Goal: Information Seeking & Learning: Learn about a topic

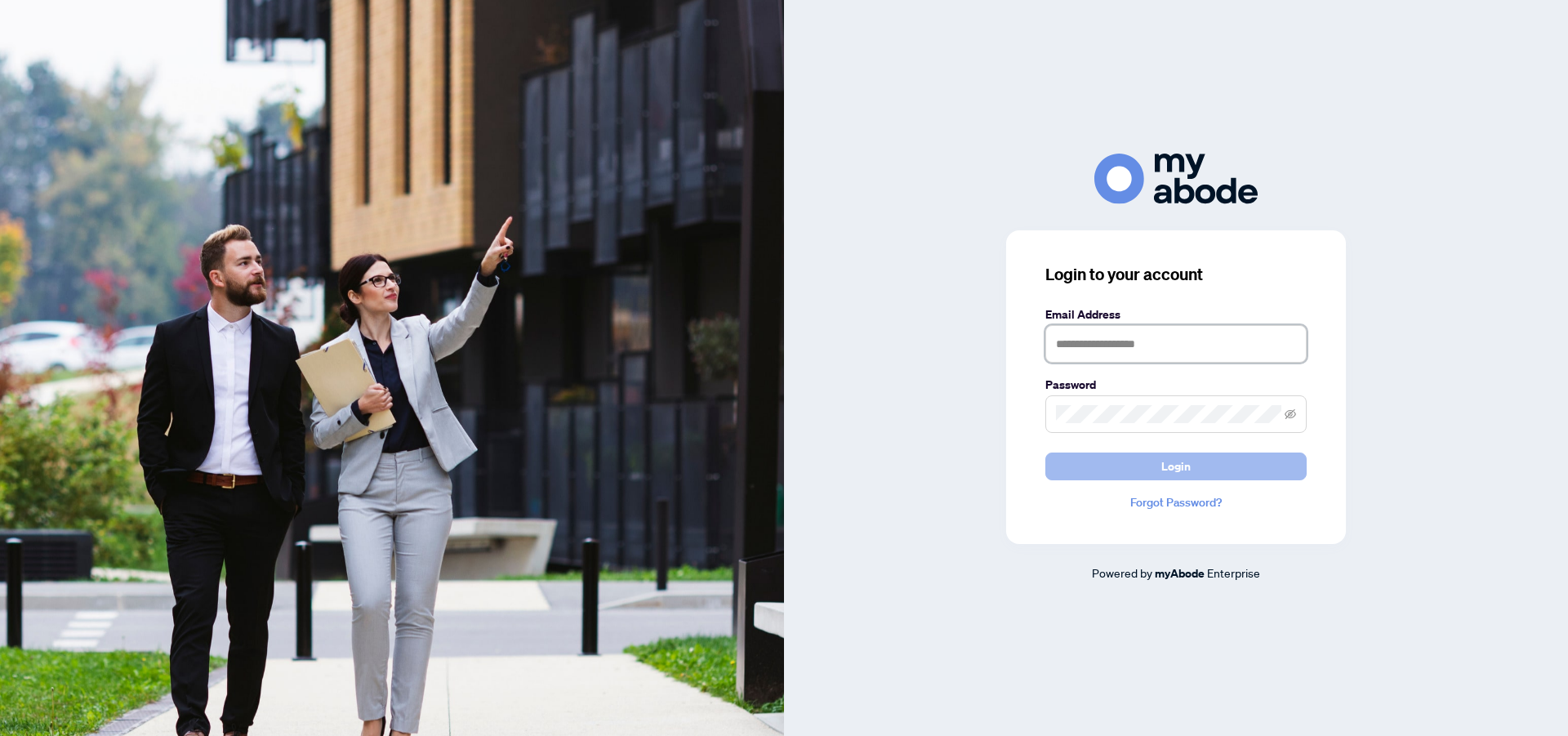
type input "**********"
click at [1172, 467] on span "Login" at bounding box center [1176, 465] width 30 height 26
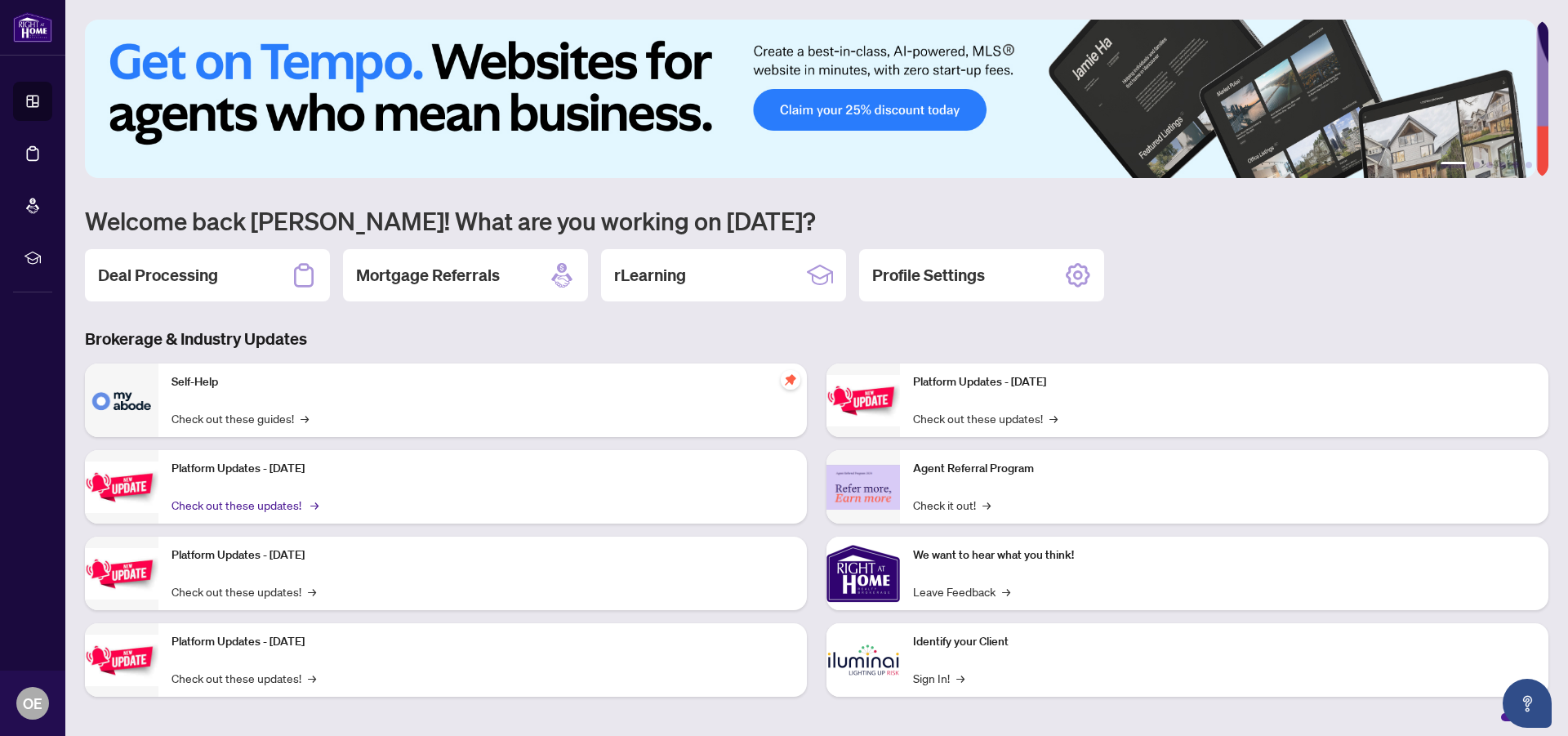
click at [222, 501] on link "Check out these updates! →" at bounding box center [243, 505] width 144 height 18
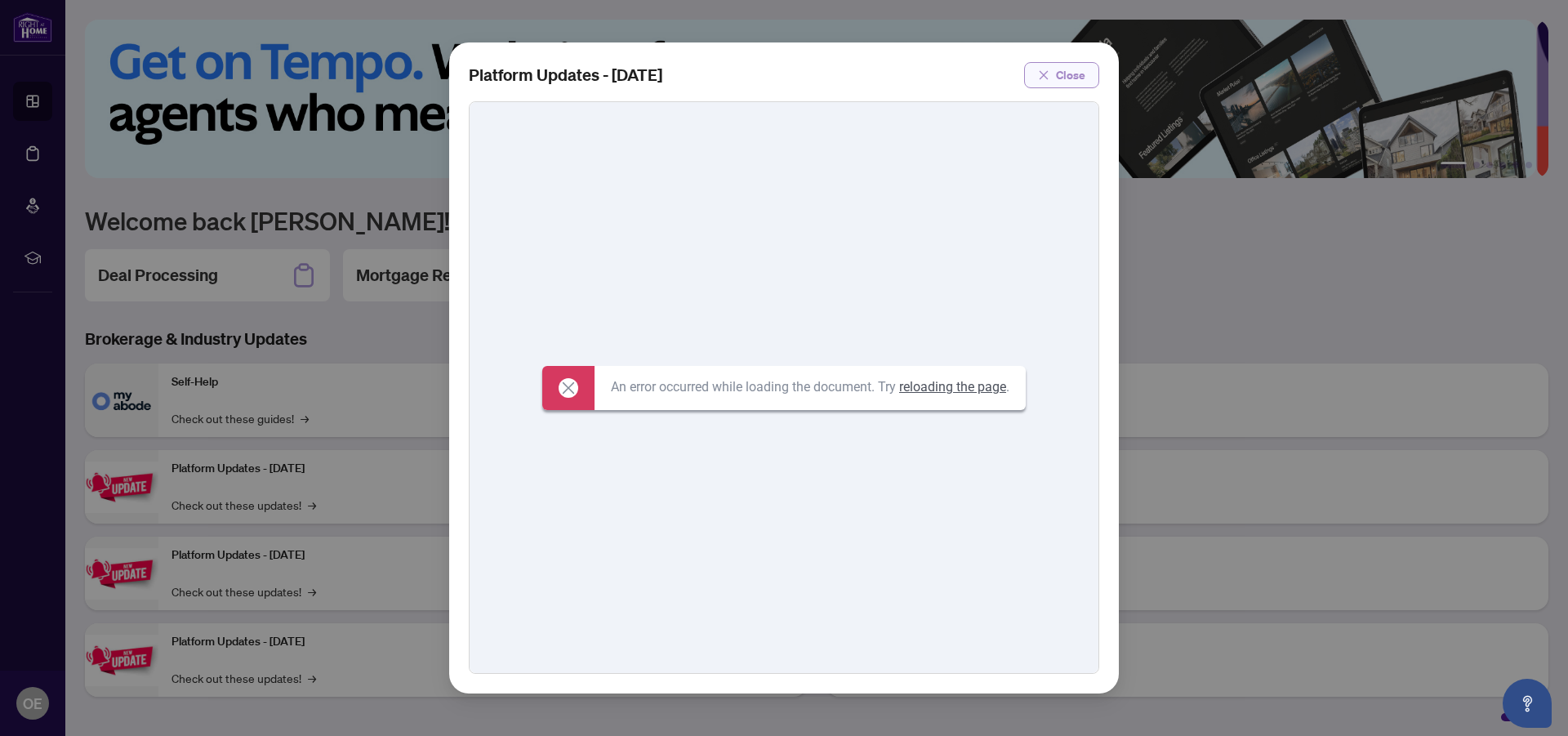
click at [1047, 66] on span "button" at bounding box center [1044, 75] width 11 height 26
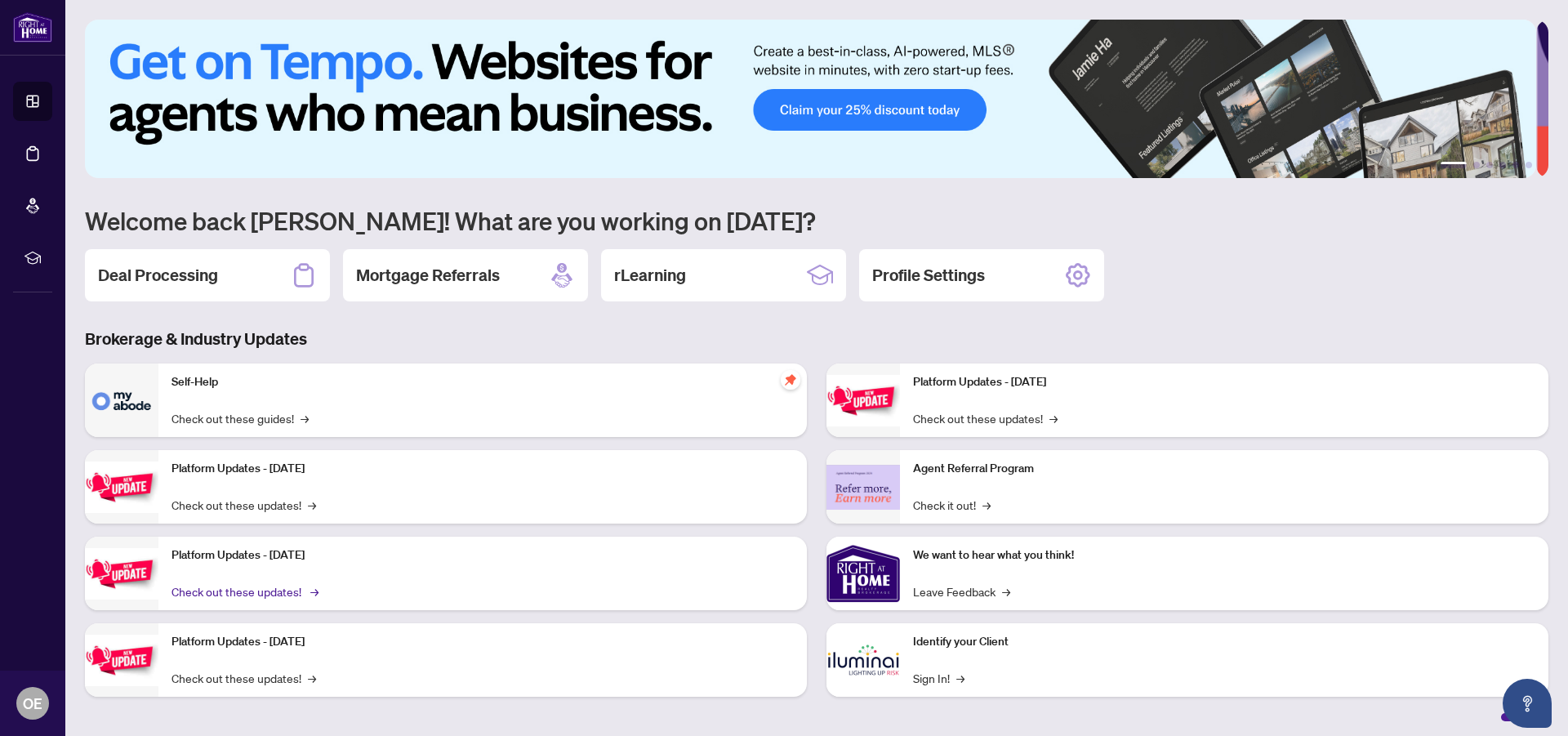
click at [210, 589] on link "Check out these updates! →" at bounding box center [243, 591] width 144 height 18
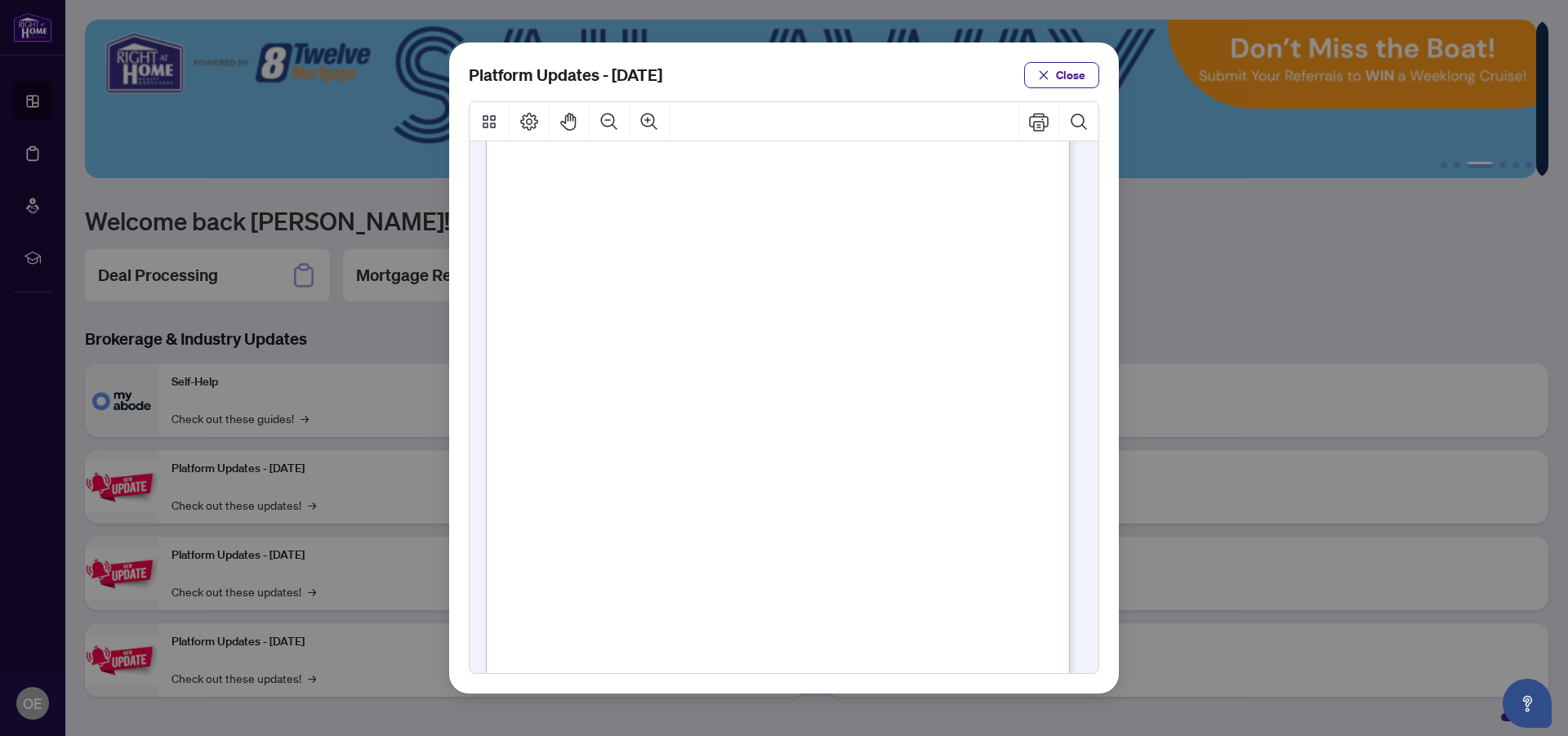
scroll to position [256, 0]
click at [1071, 73] on span "Close" at bounding box center [1071, 75] width 30 height 26
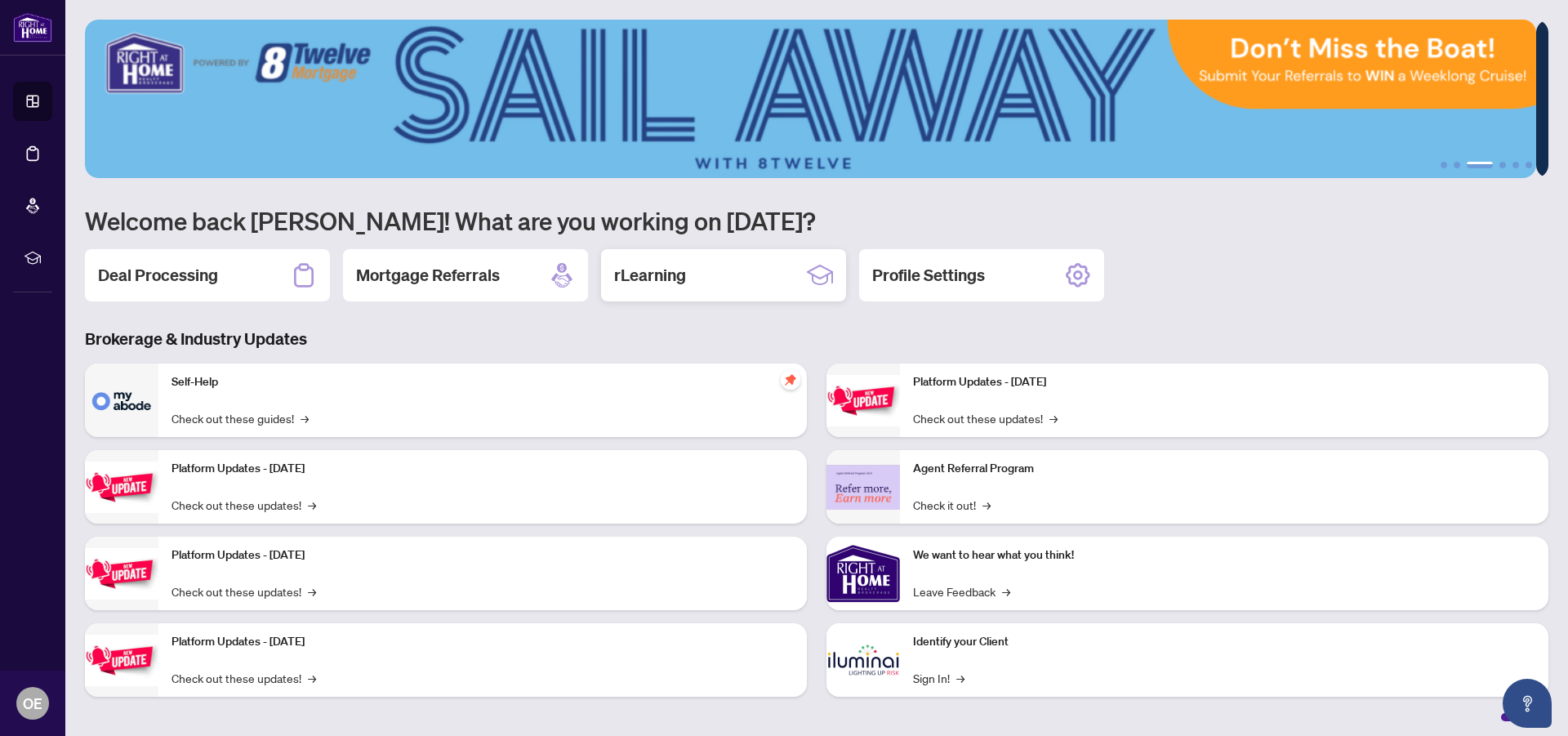
click at [672, 276] on h2 "rLearning" at bounding box center [649, 275] width 72 height 23
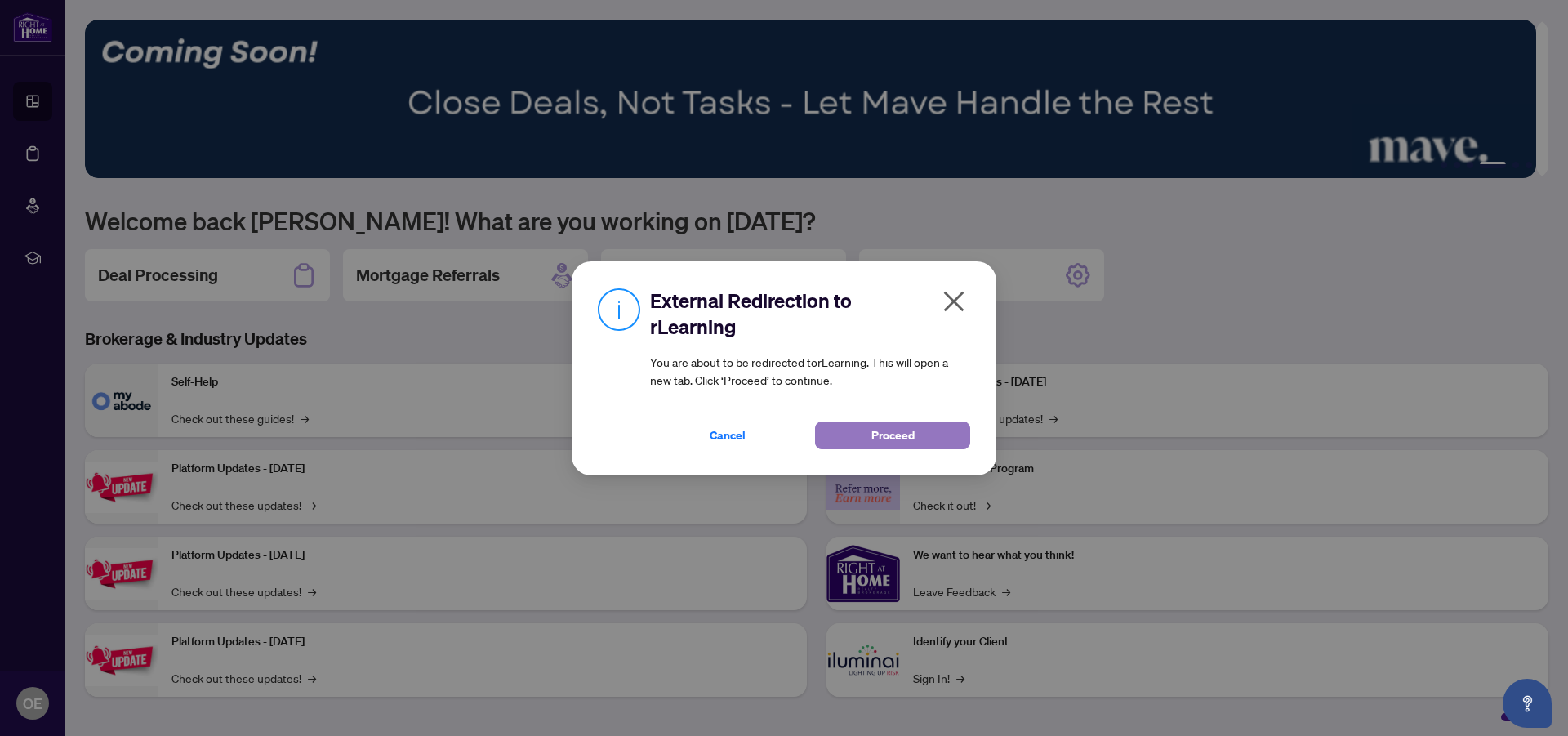
click at [855, 435] on button "Proceed" at bounding box center [893, 435] width 155 height 28
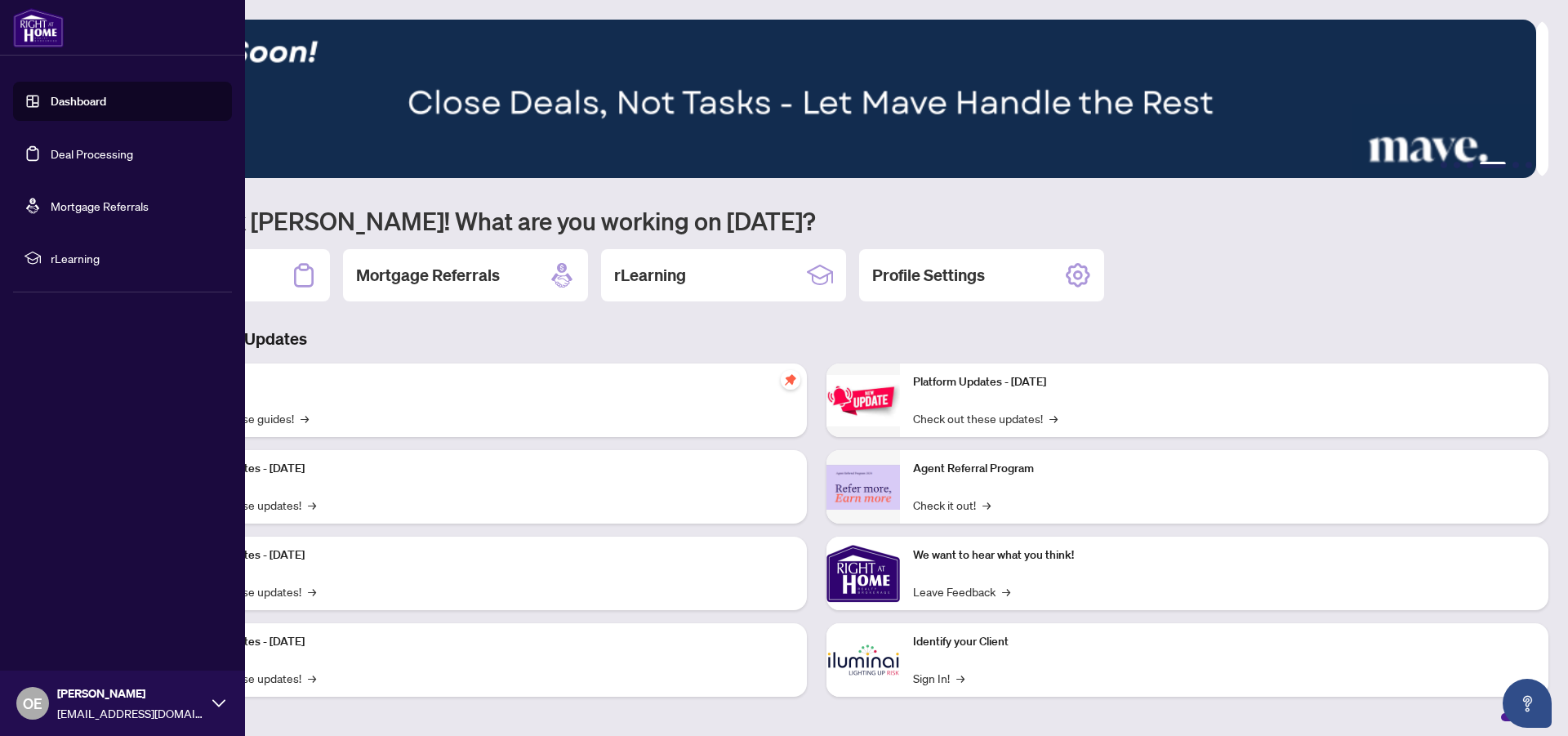
click at [63, 100] on link "Dashboard" at bounding box center [78, 100] width 55 height 14
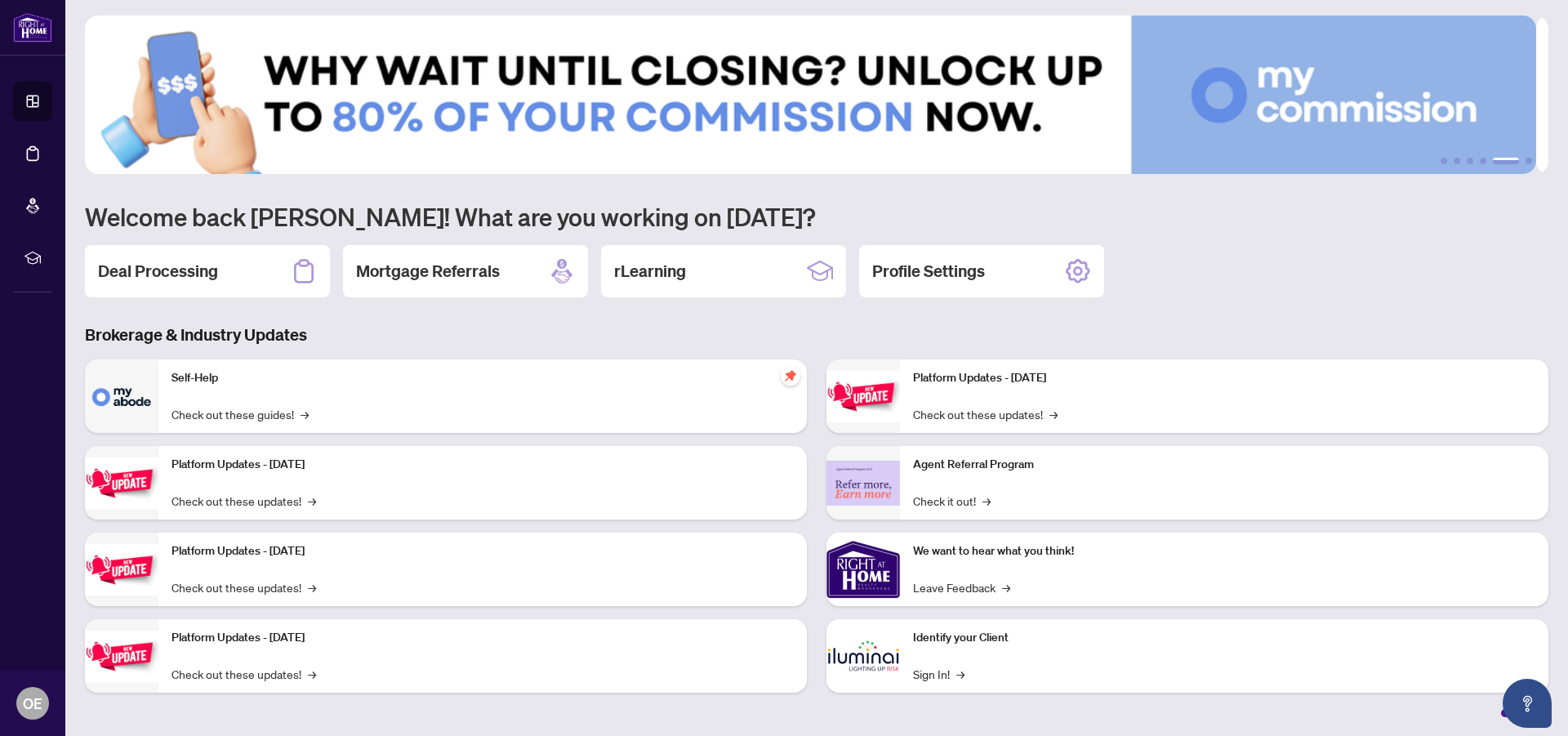
scroll to position [0, 0]
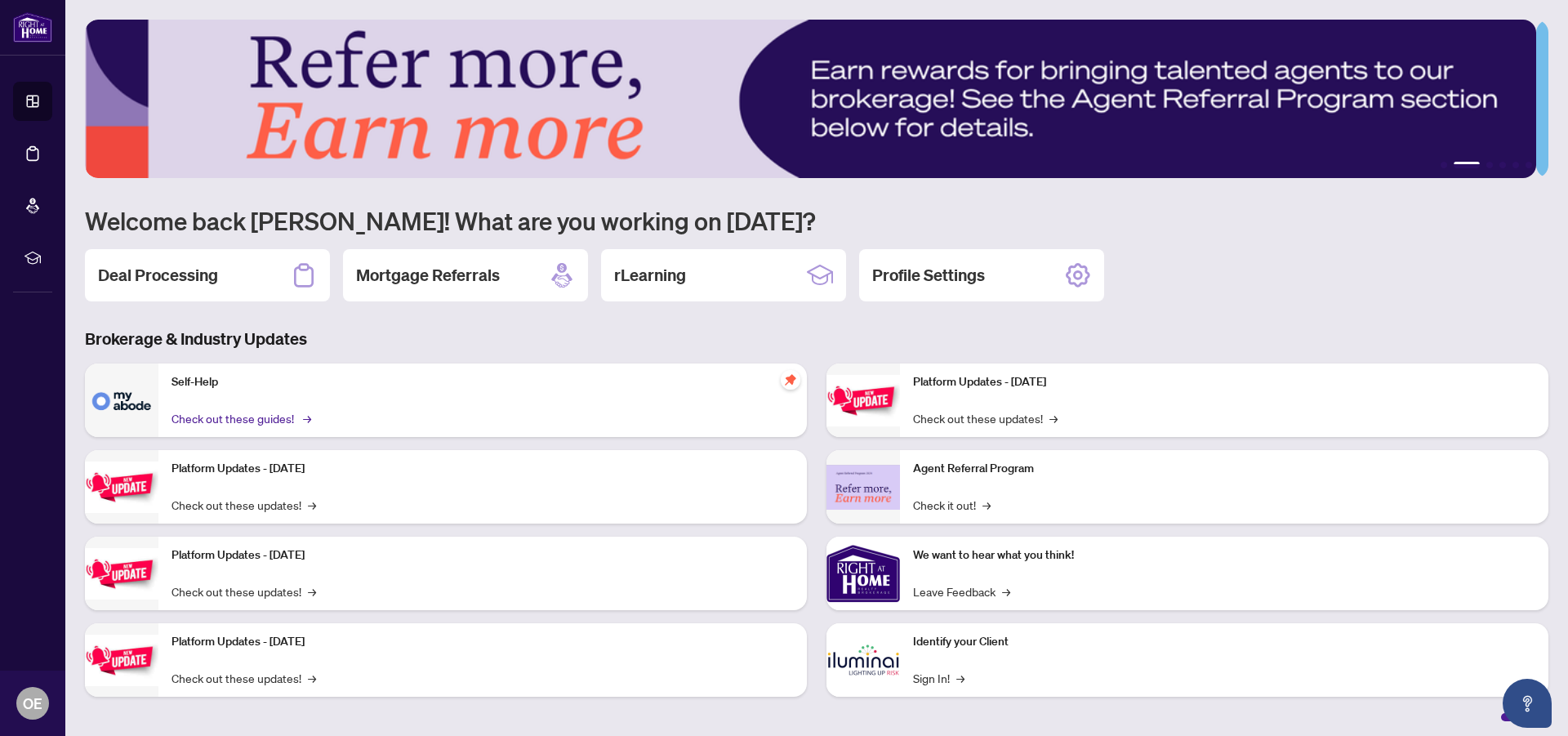
click at [232, 415] on link "Check out these guides! →" at bounding box center [240, 418] width 138 height 18
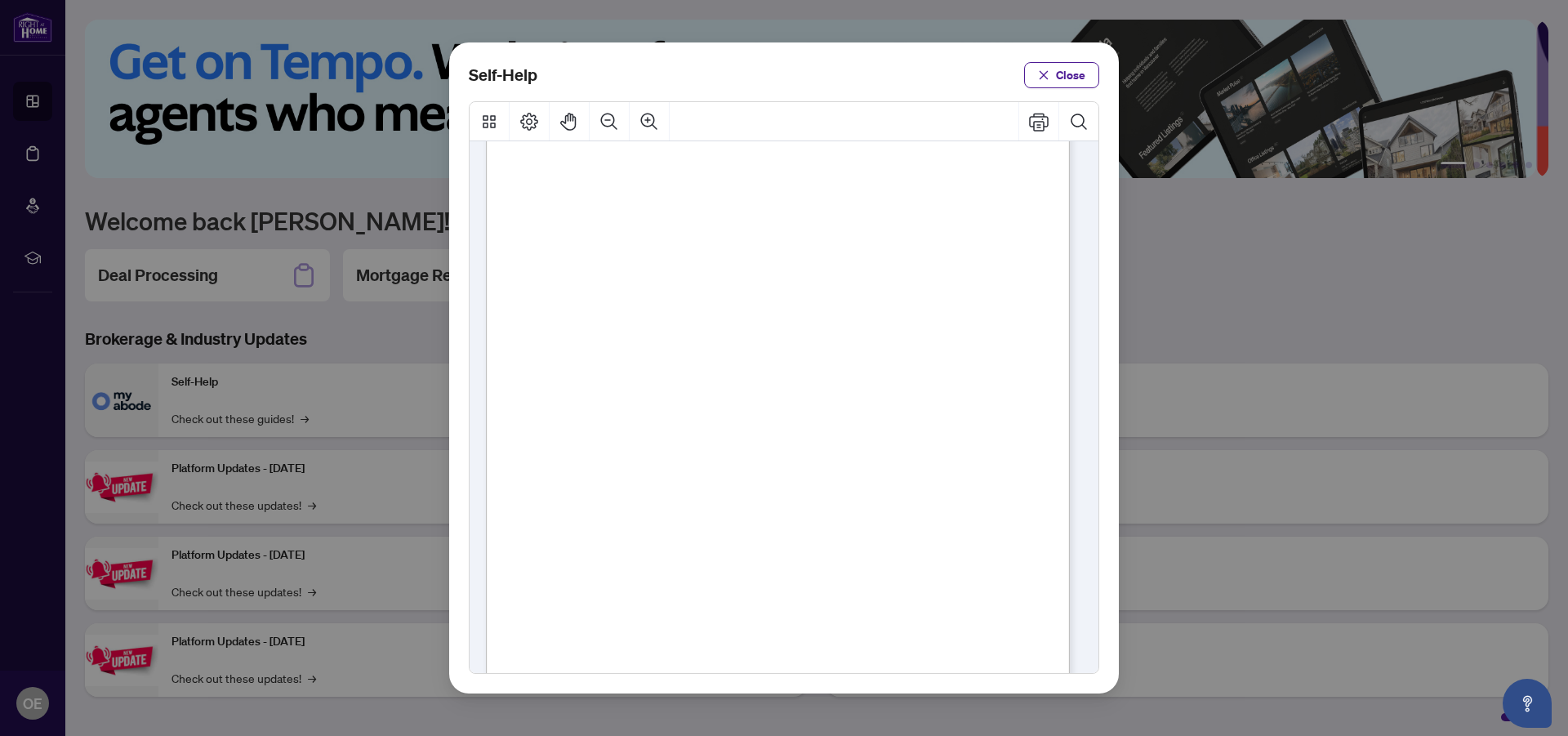
scroll to position [1031, 0]
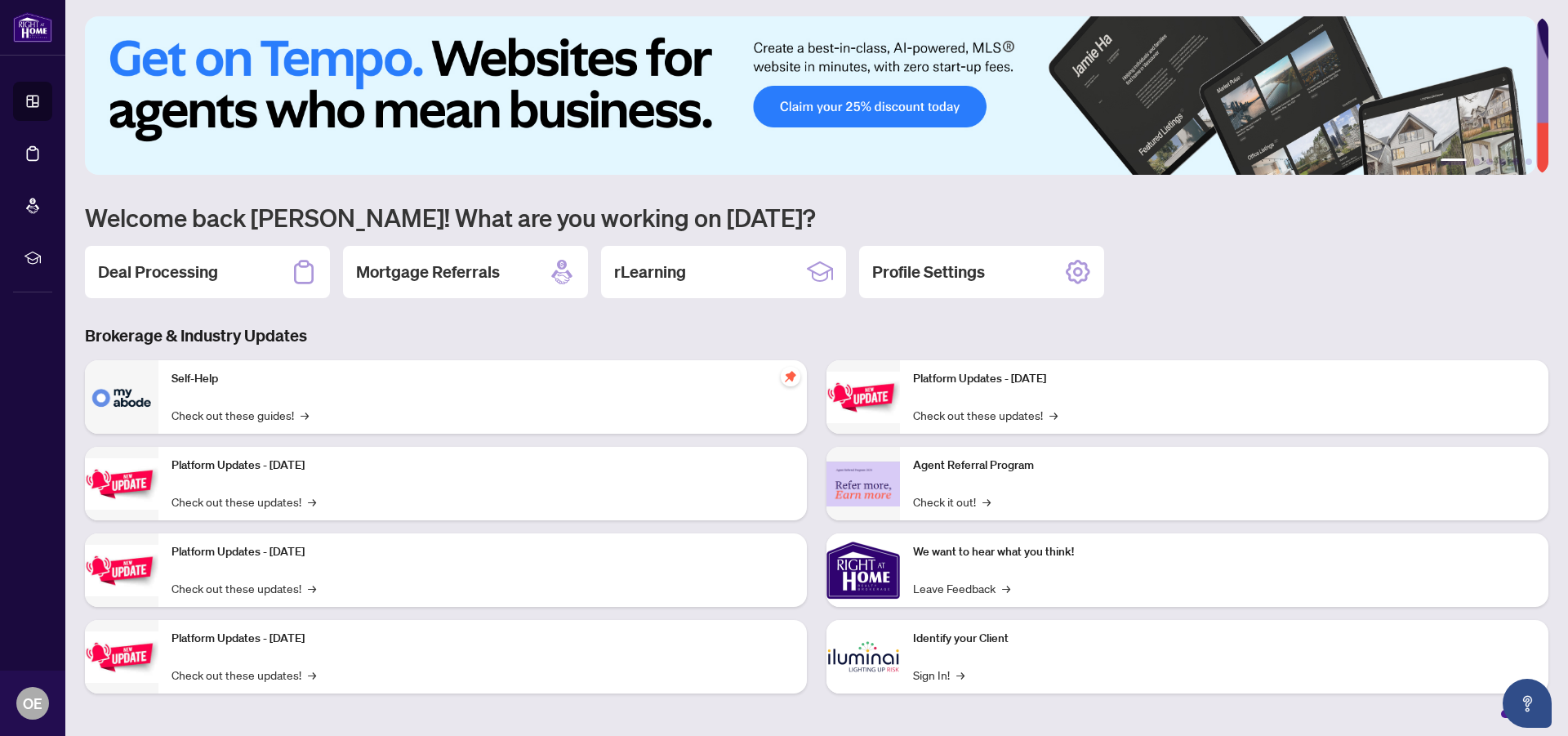
scroll to position [4, 0]
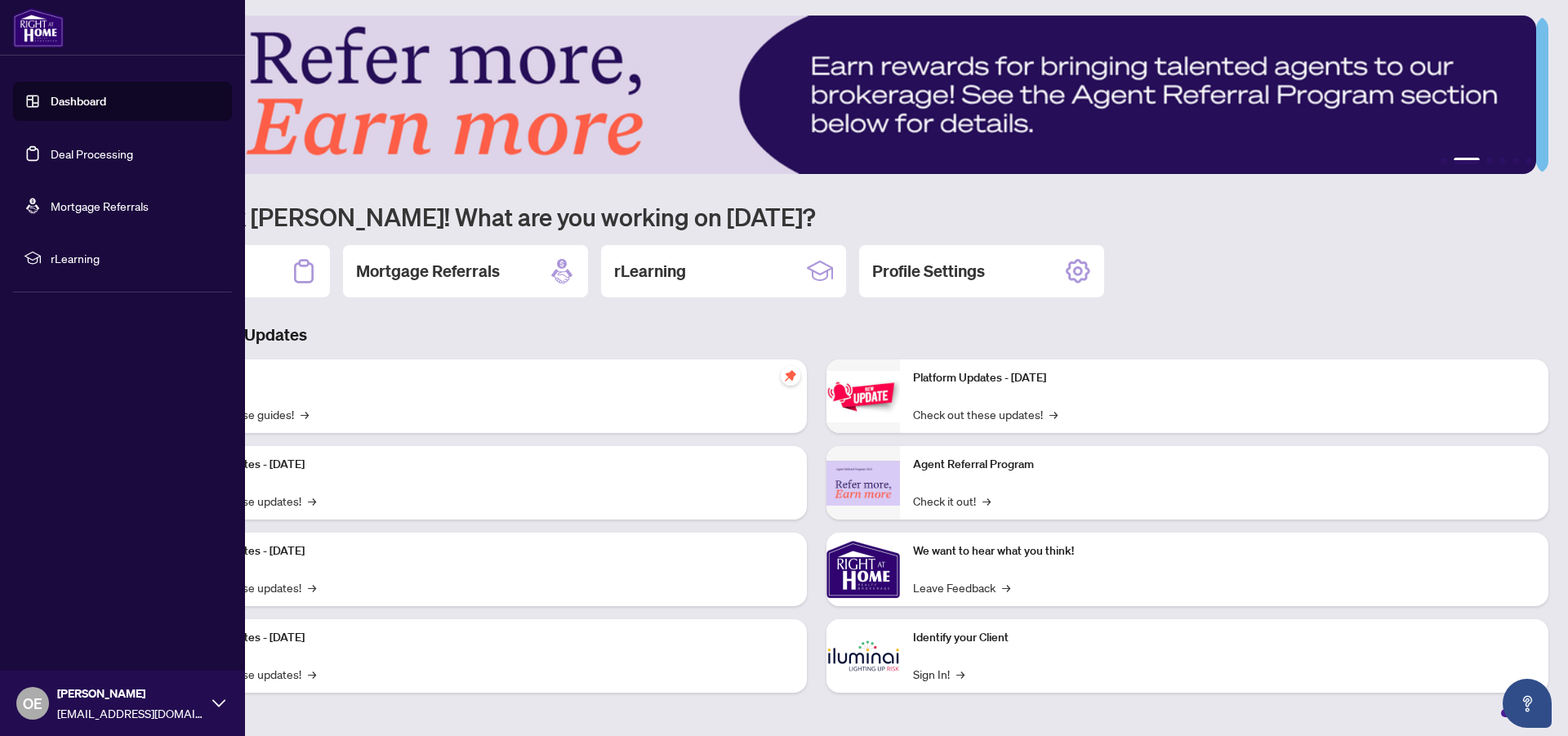
click at [59, 261] on span "rLearning" at bounding box center [136, 258] width 170 height 18
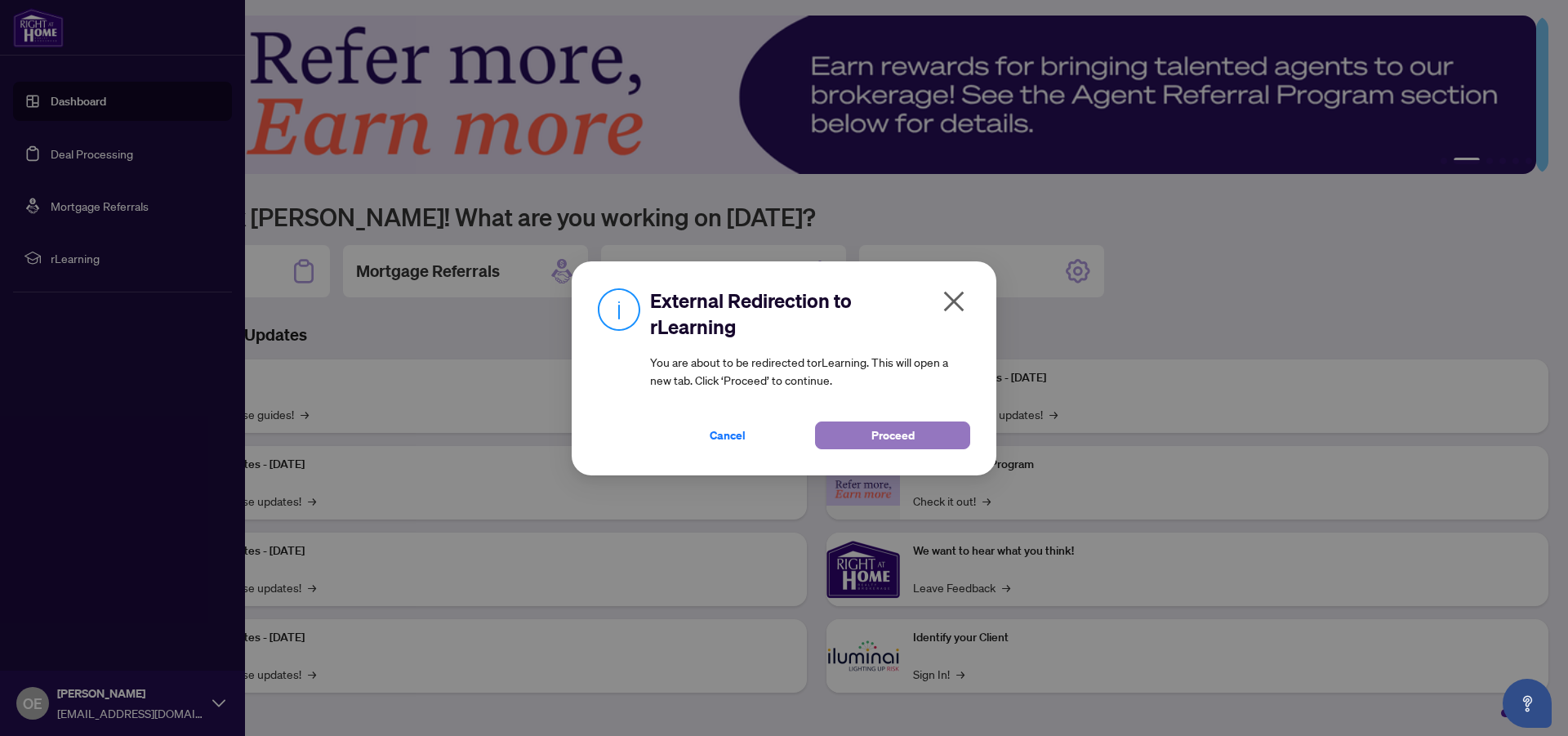
click at [852, 436] on button "Proceed" at bounding box center [893, 435] width 155 height 28
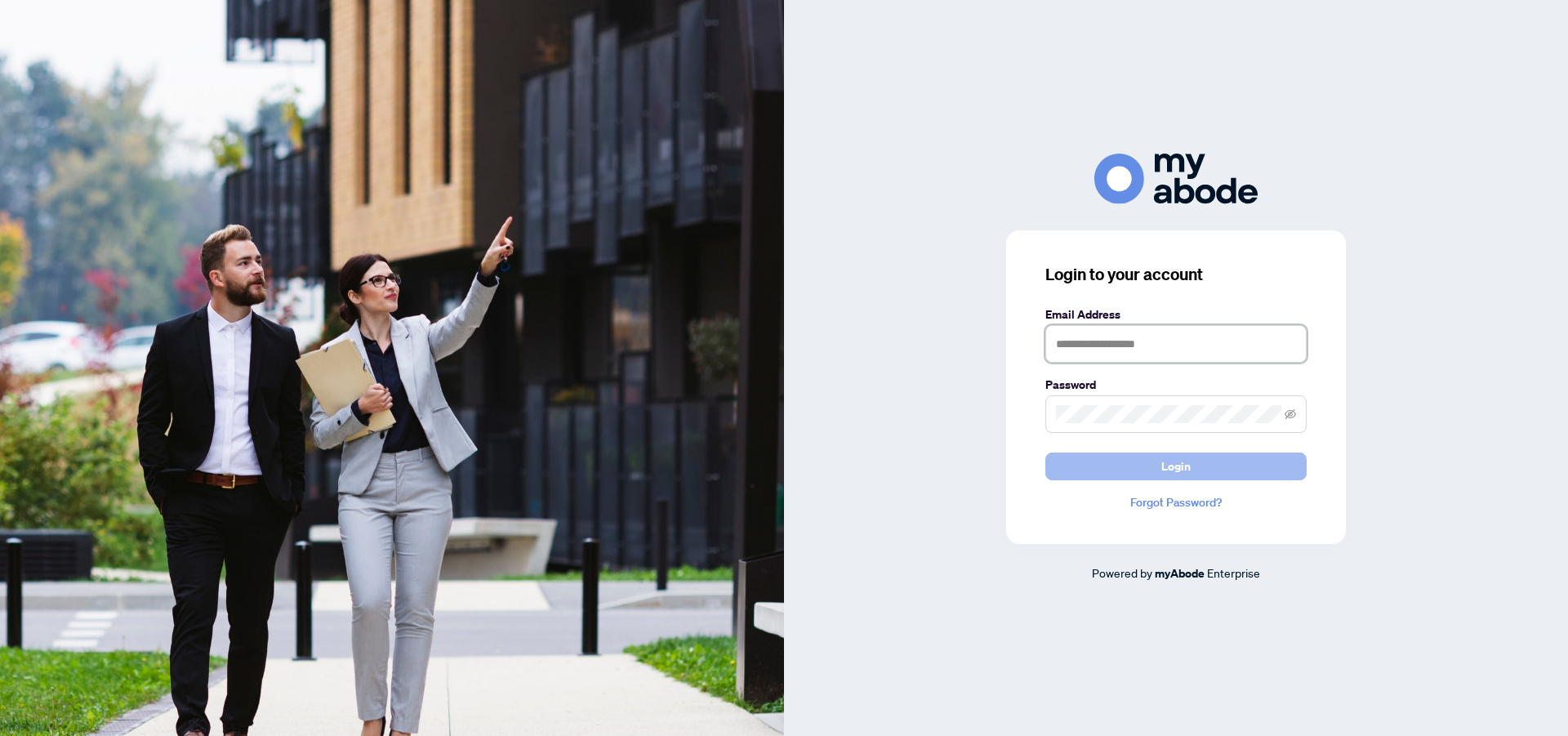
type input "**********"
click at [1168, 471] on span "Login" at bounding box center [1176, 465] width 30 height 26
